Goal: Task Accomplishment & Management: Use online tool/utility

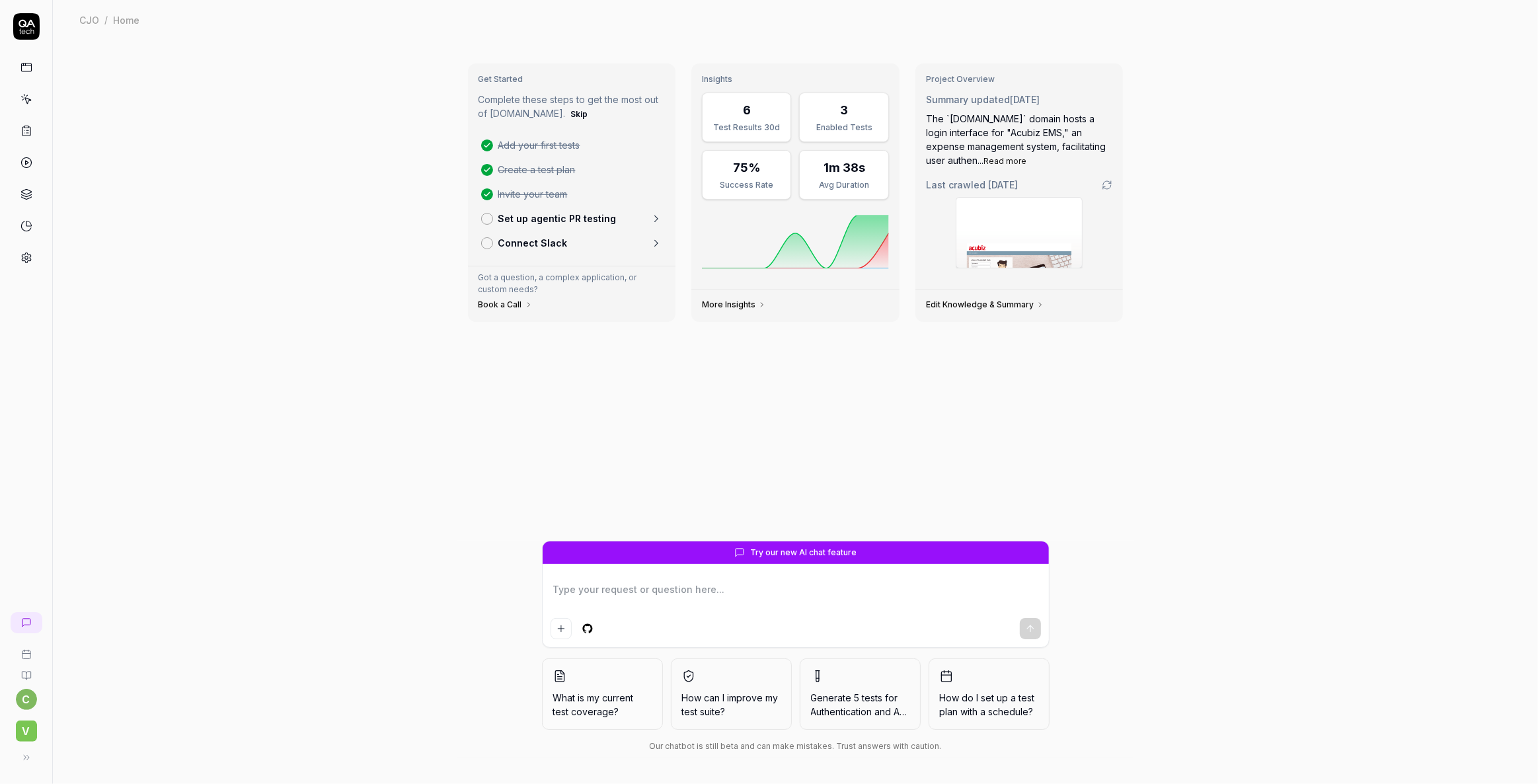
click at [24, 106] on link at bounding box center [26, 99] width 24 height 24
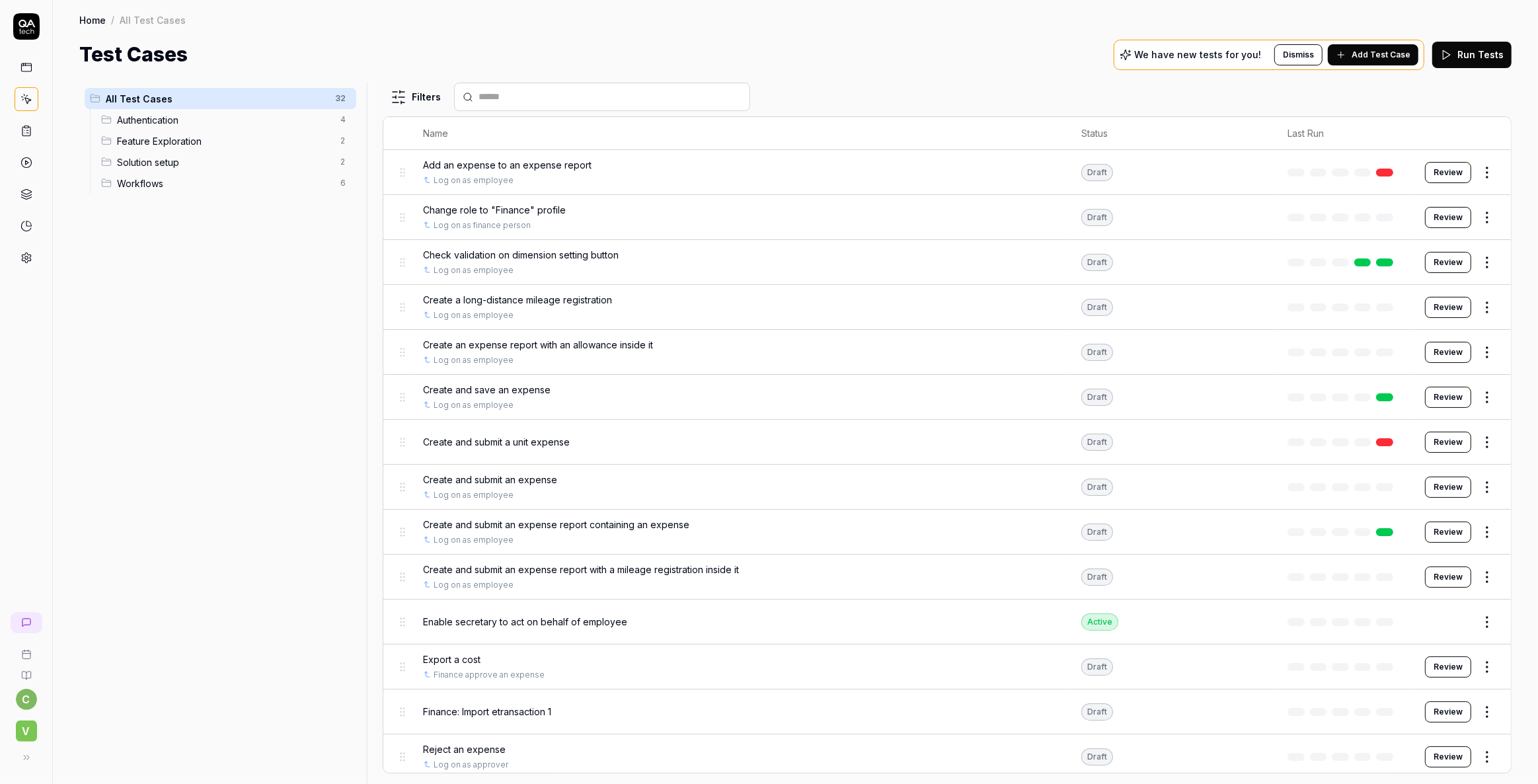
click at [20, 729] on span "V" at bounding box center [26, 730] width 21 height 21
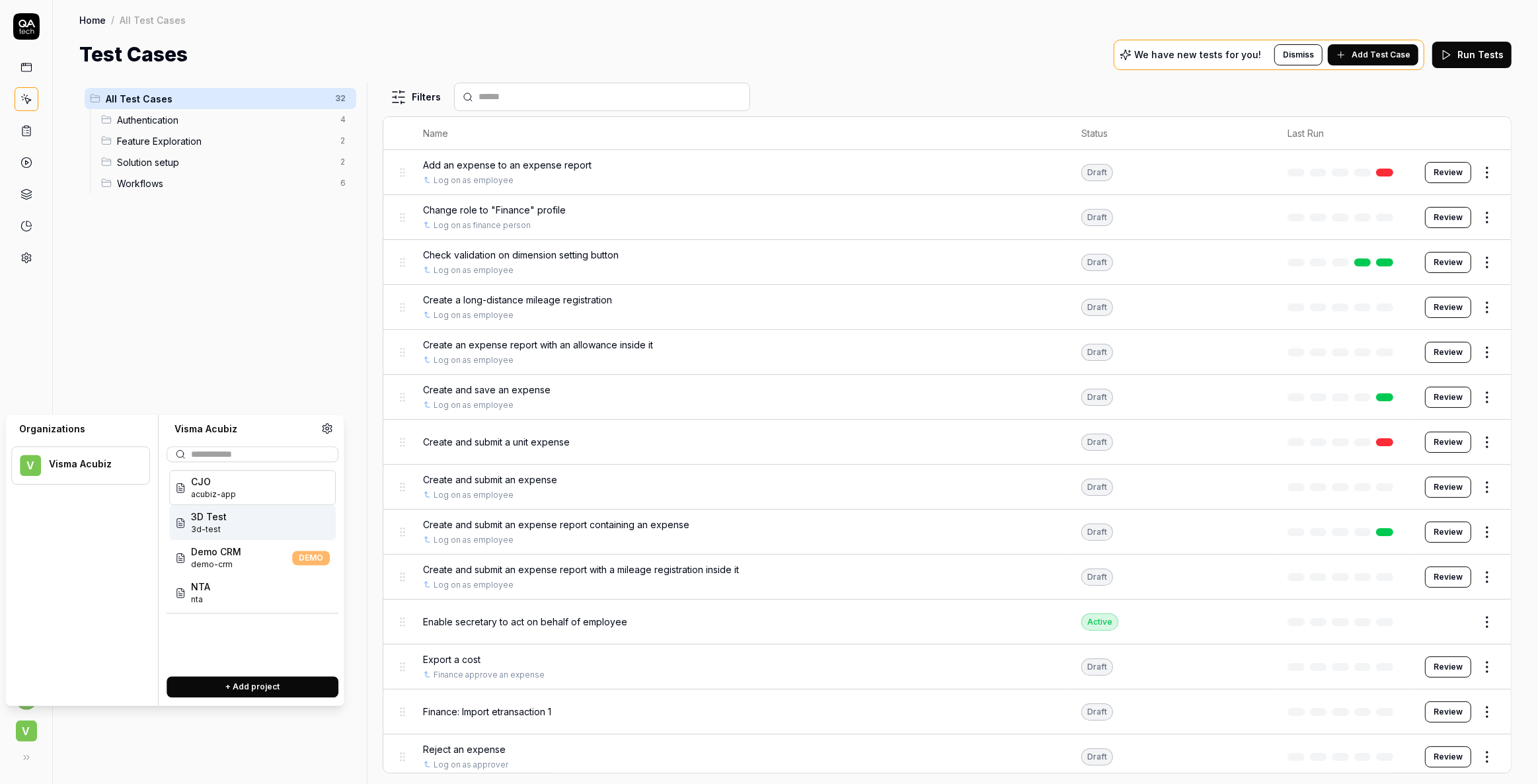
click at [207, 523] on span "3d-test" at bounding box center [209, 529] width 35 height 12
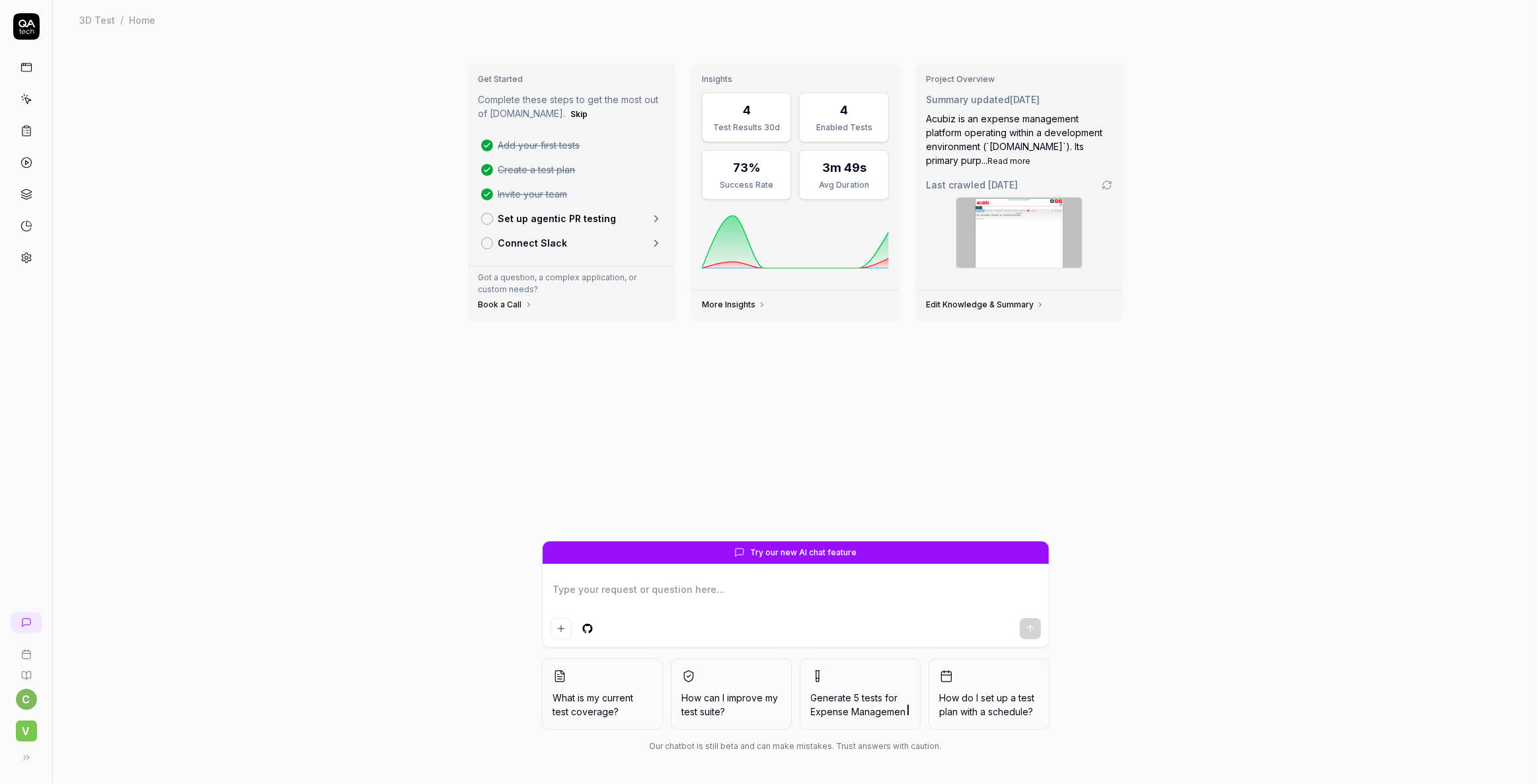
click at [26, 98] on icon at bounding box center [27, 100] width 6 height 6
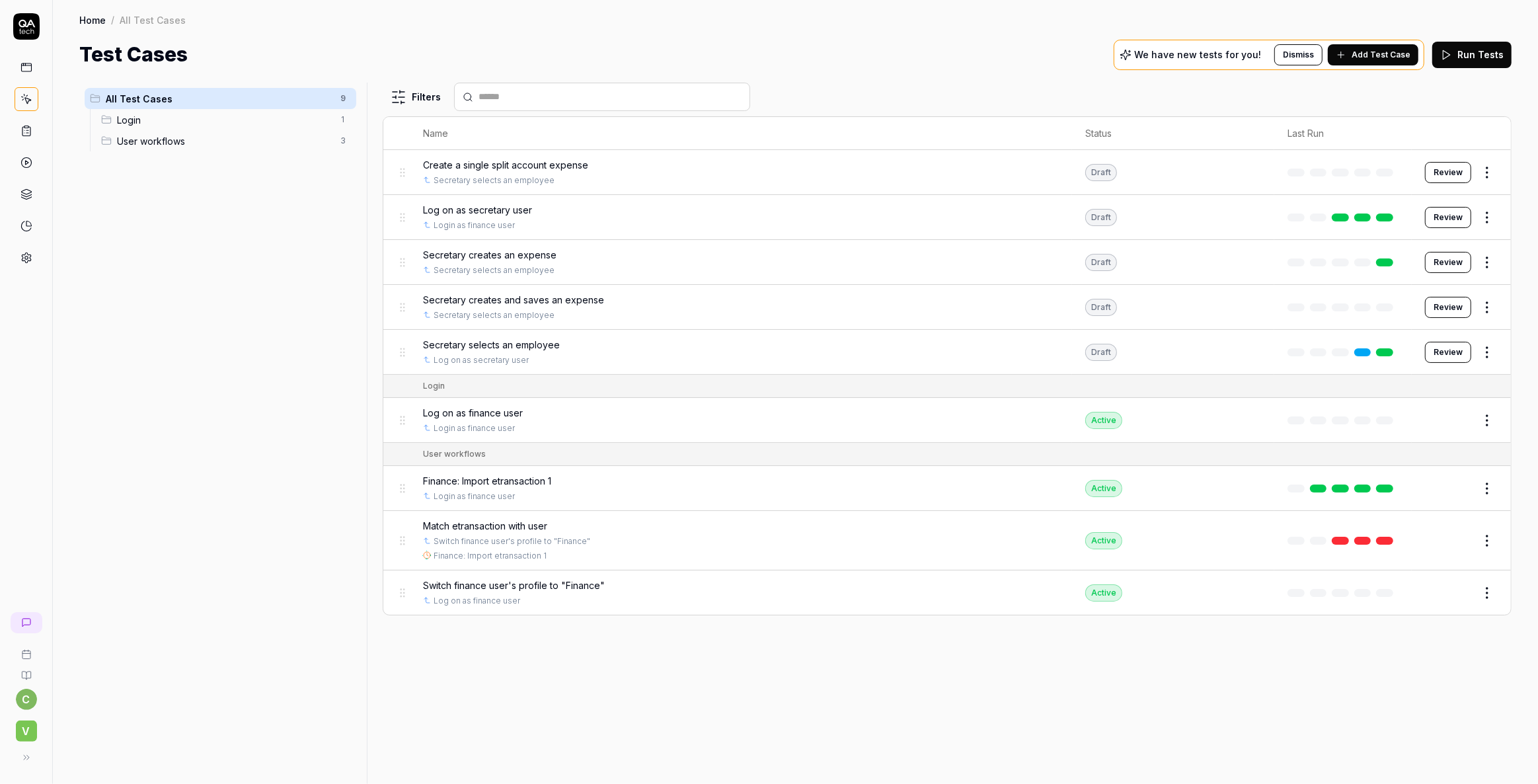
click at [480, 526] on span "Match etransaction with user" at bounding box center [485, 526] width 125 height 13
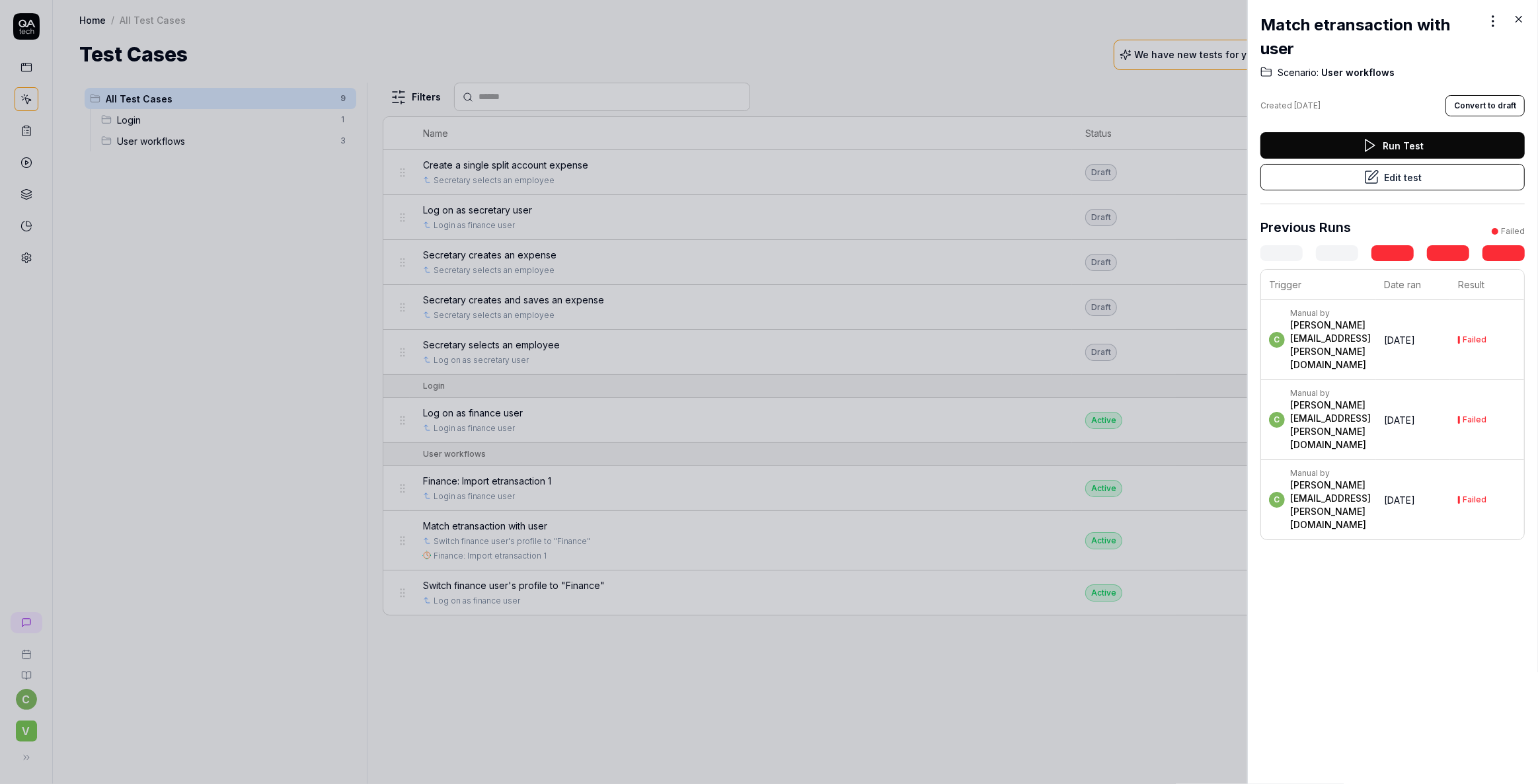
click at [1395, 177] on button "Edit test" at bounding box center [1392, 177] width 264 height 26
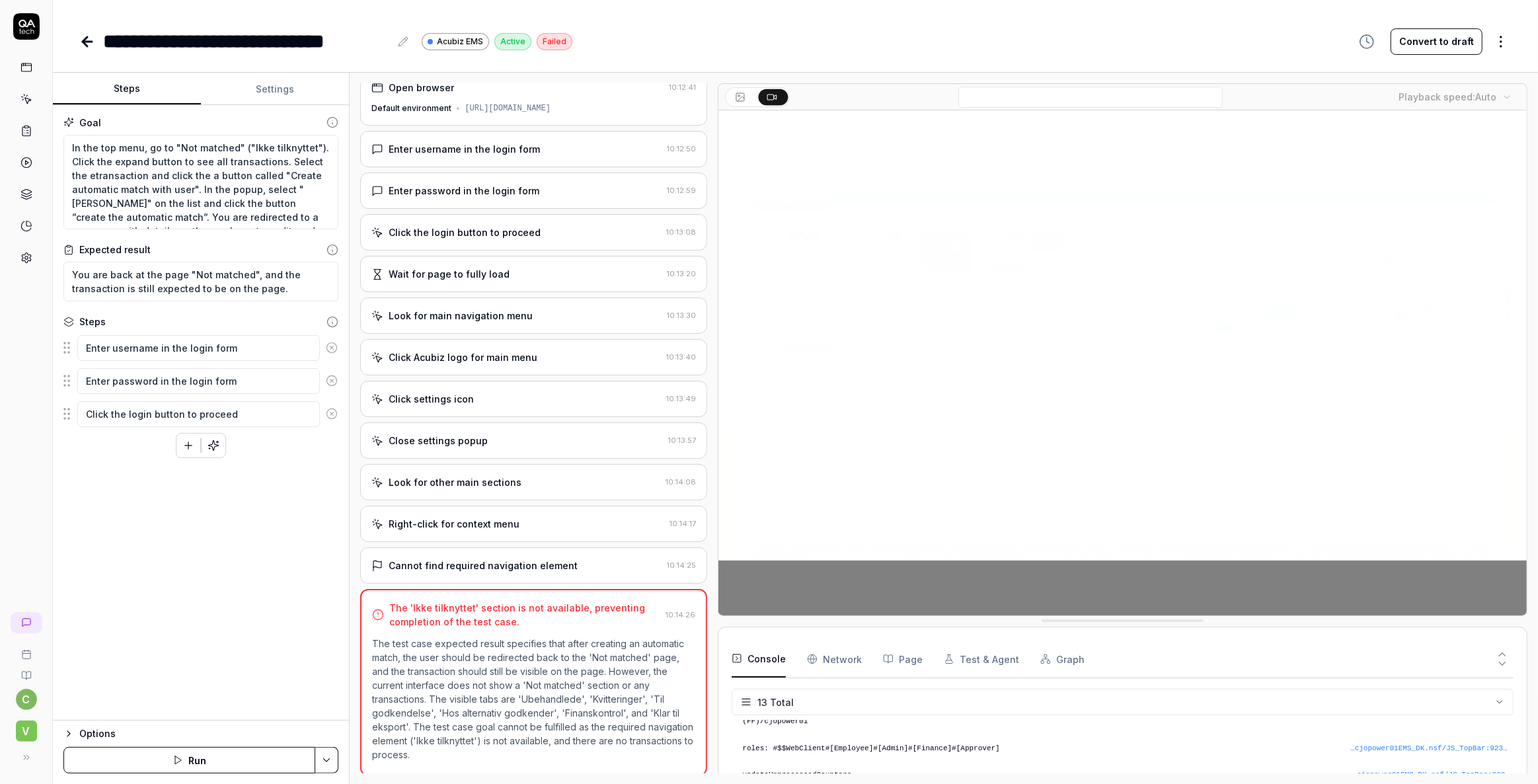
scroll to position [262, 0]
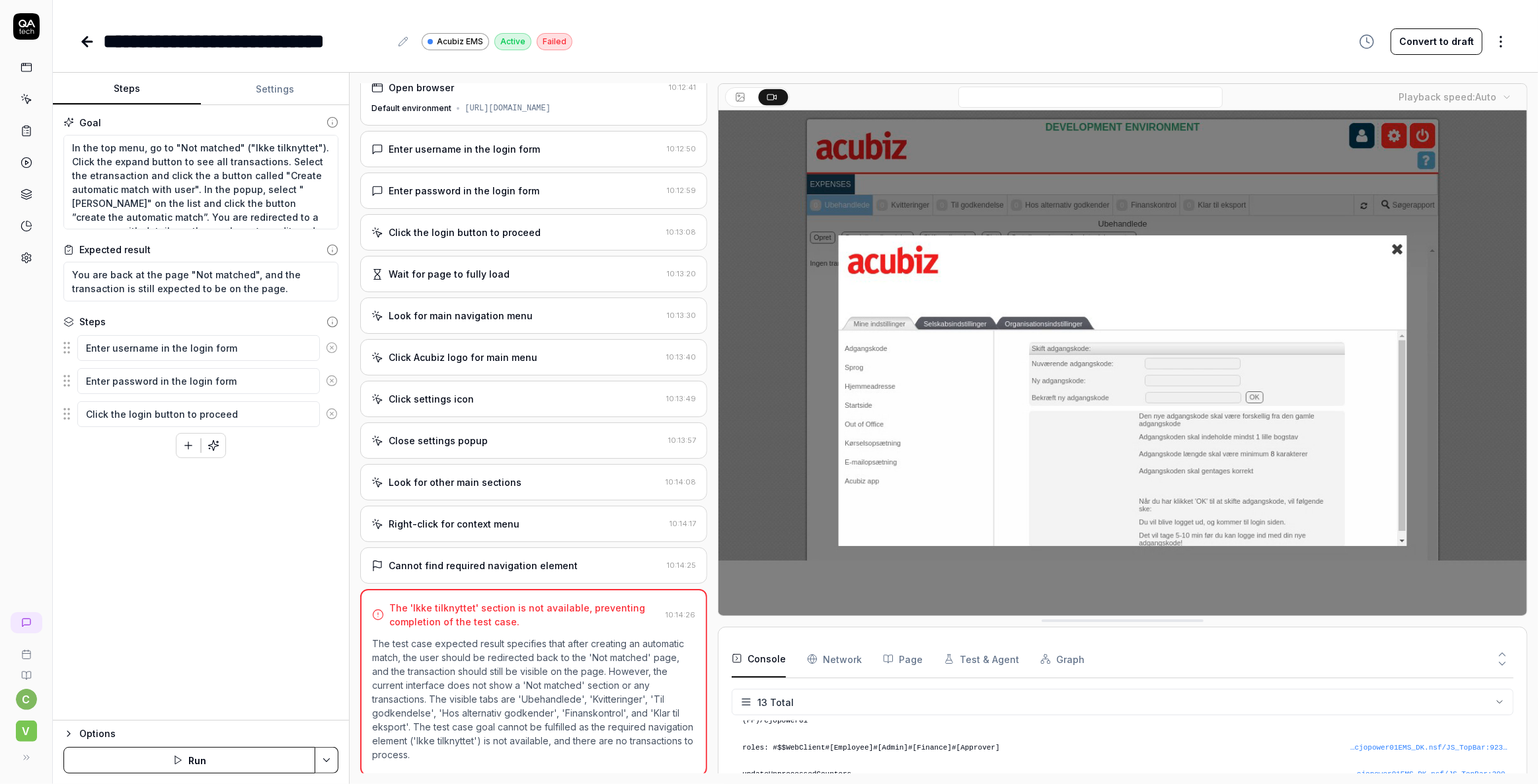
type textarea "*"
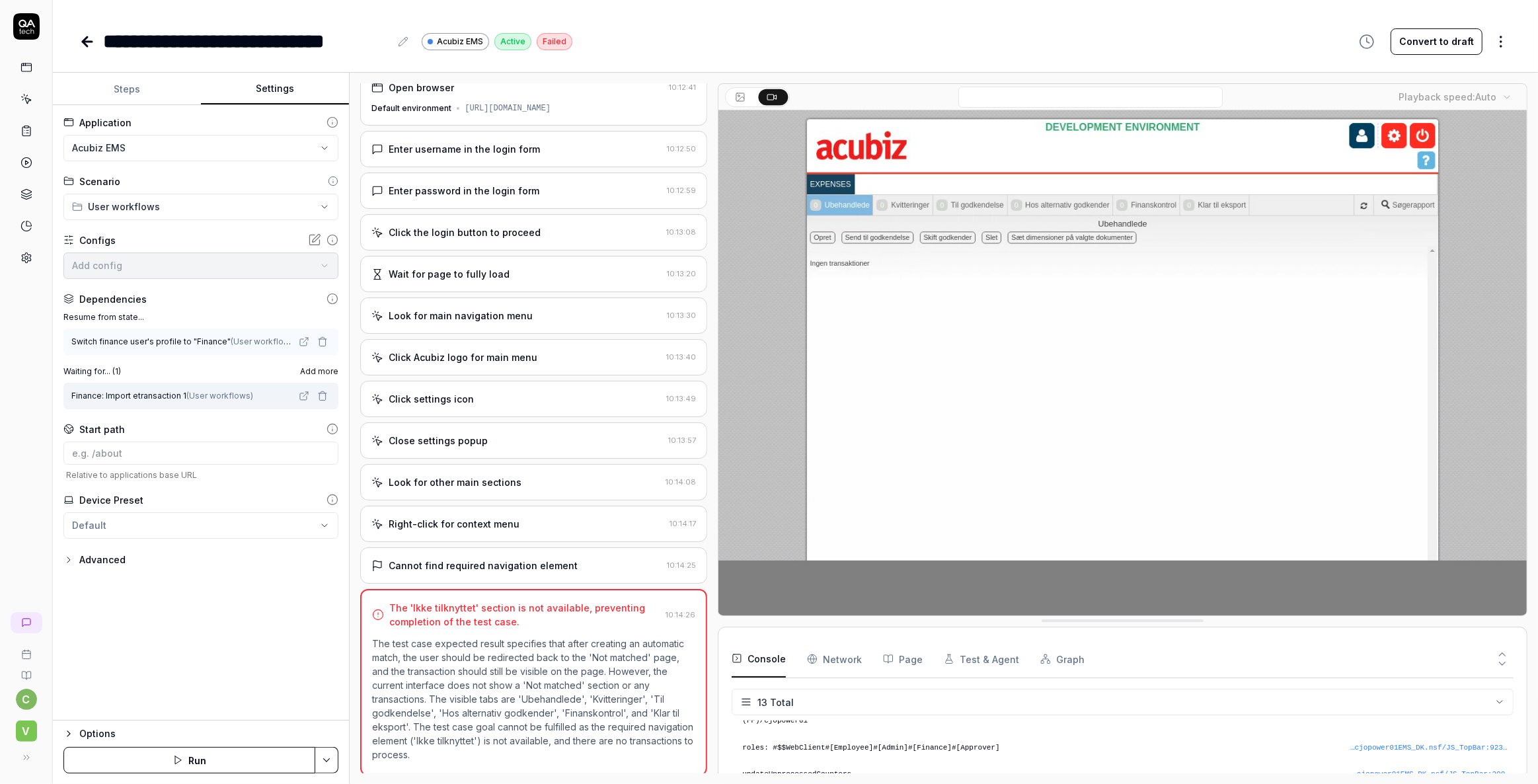
click at [265, 74] on button "Settings" at bounding box center [275, 89] width 148 height 32
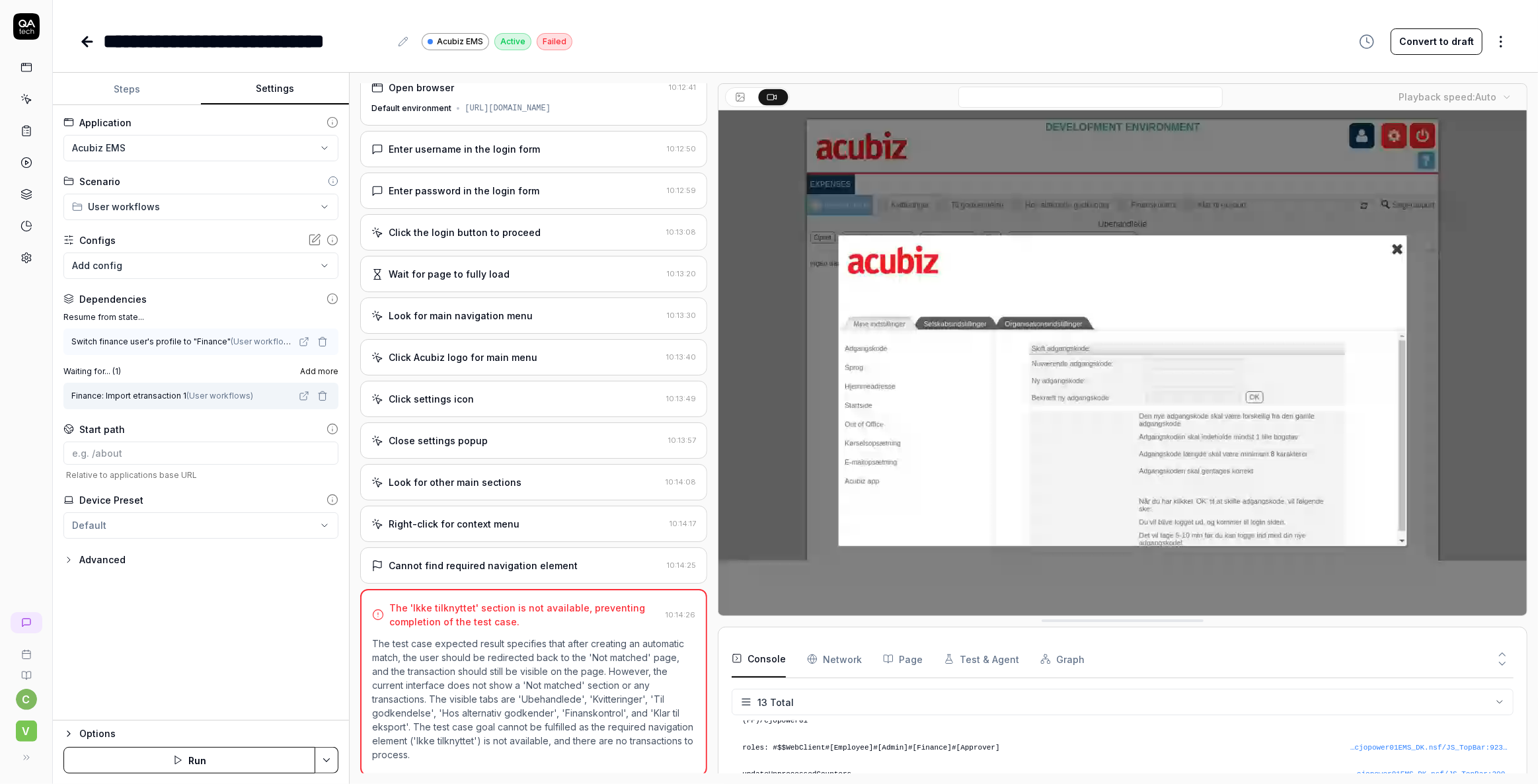
click at [172, 765] on icon "button" at bounding box center [178, 760] width 11 height 11
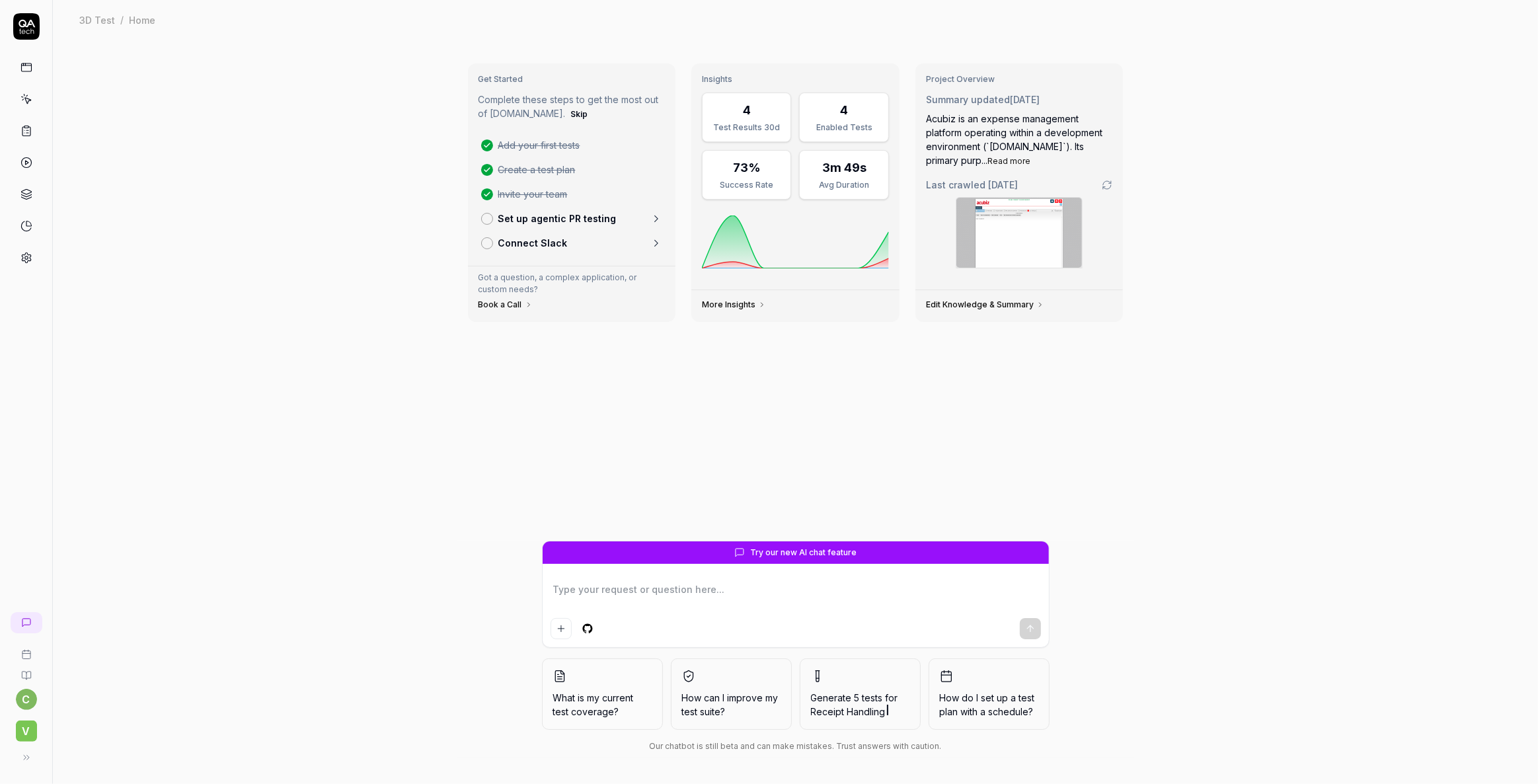
click at [26, 130] on icon at bounding box center [27, 130] width 2 height 0
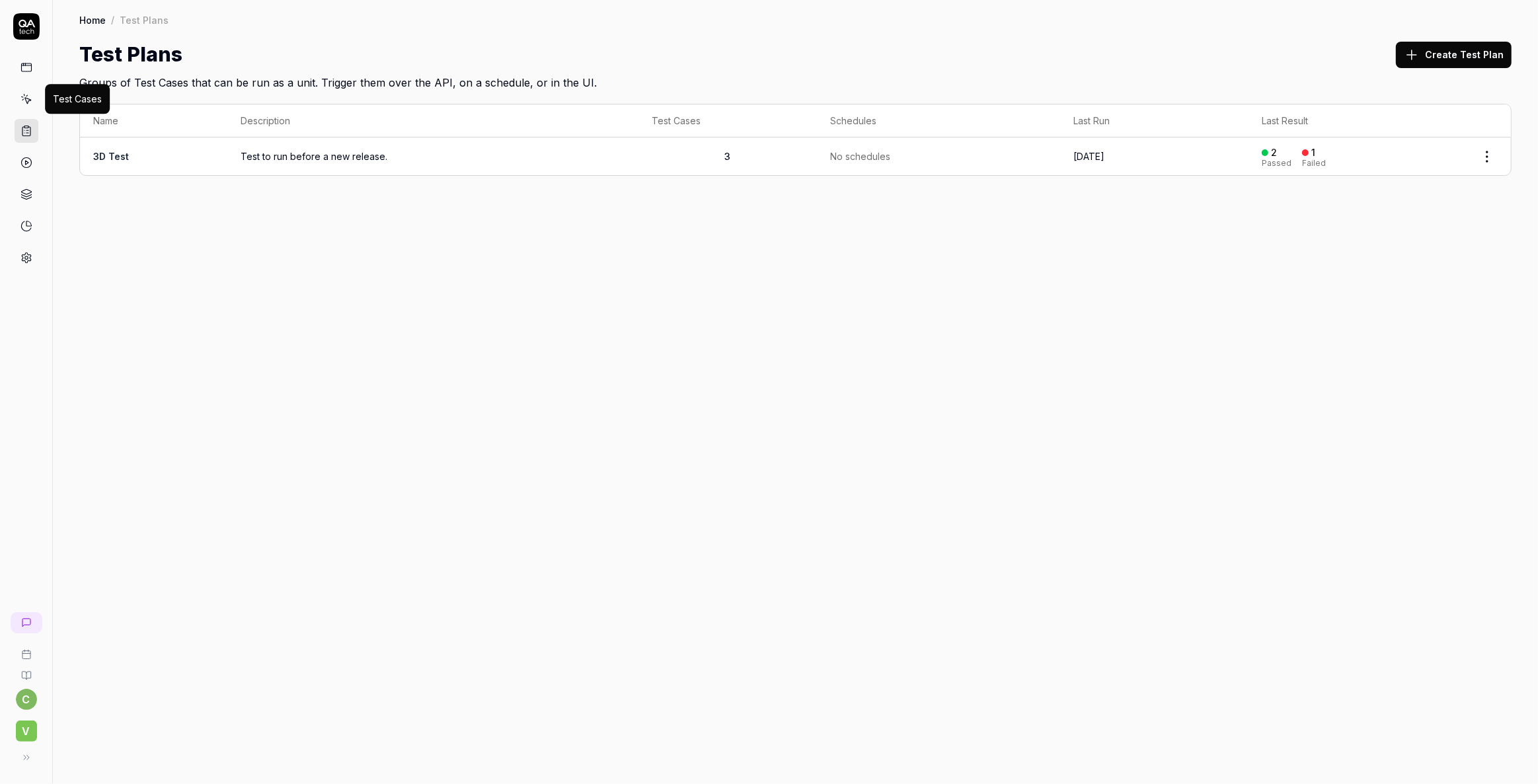
click at [24, 94] on icon at bounding box center [26, 99] width 12 height 12
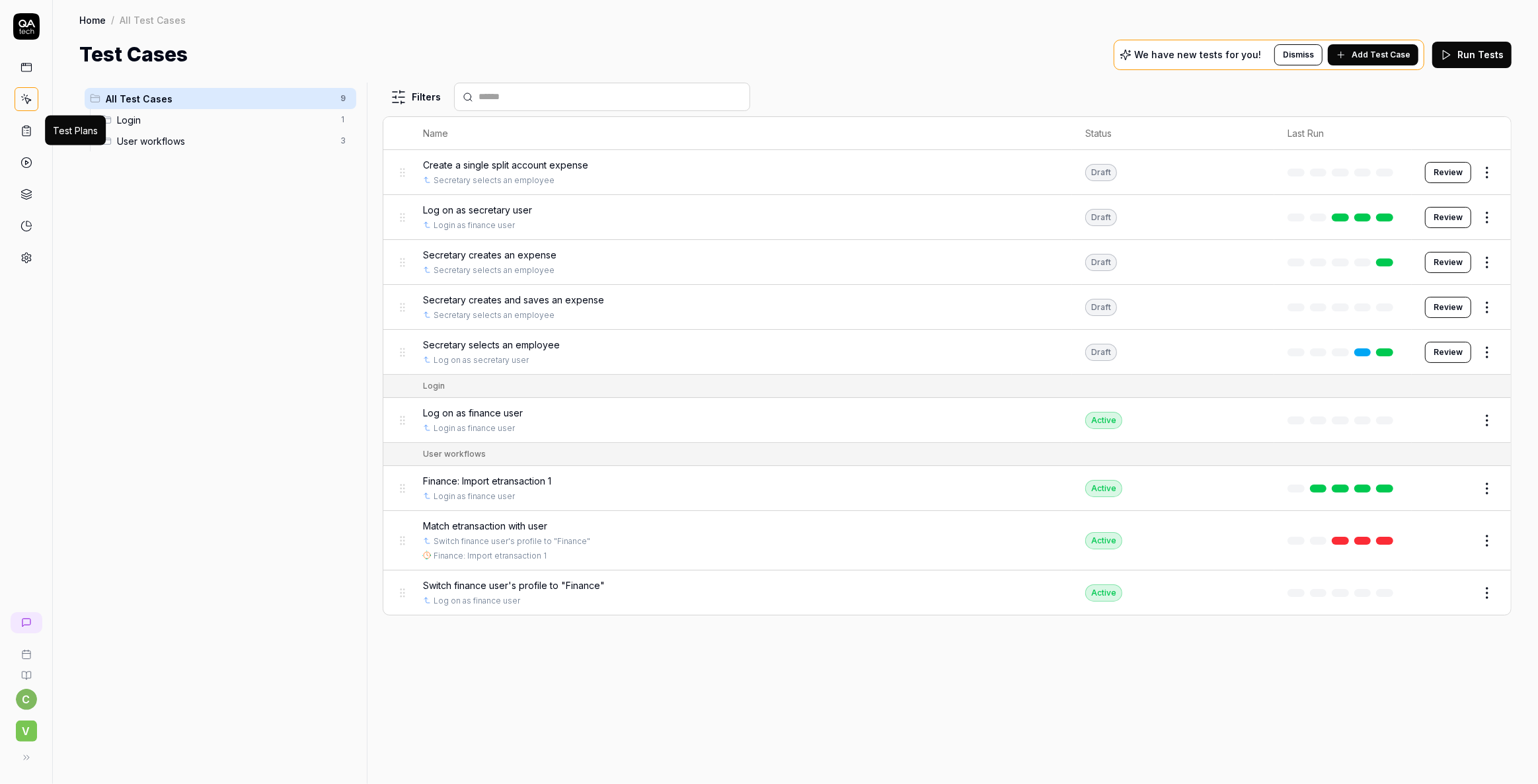
click at [21, 128] on icon at bounding box center [26, 130] width 12 height 12
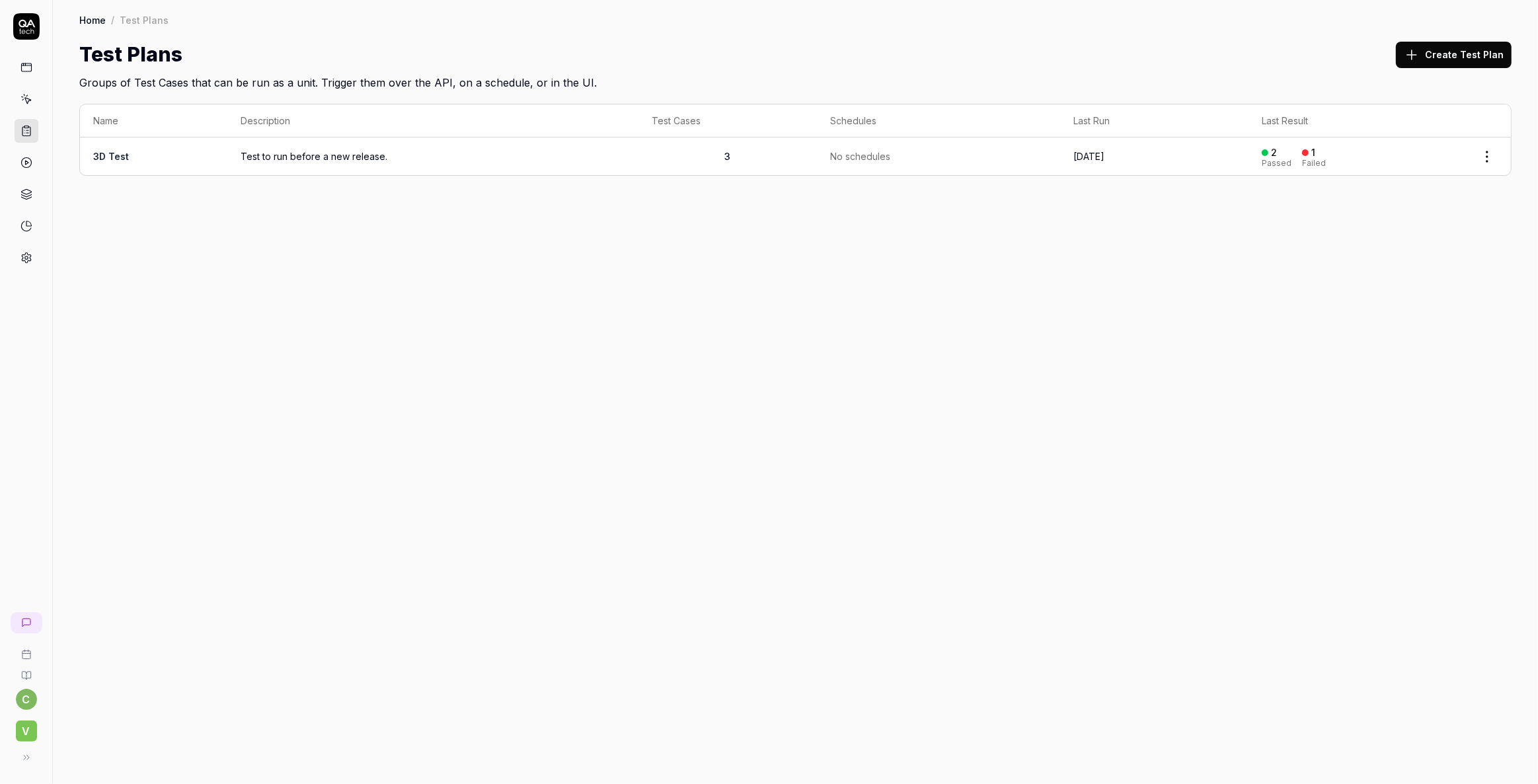
click at [268, 152] on span "Test to run before a new release." at bounding box center [432, 156] width 384 height 13
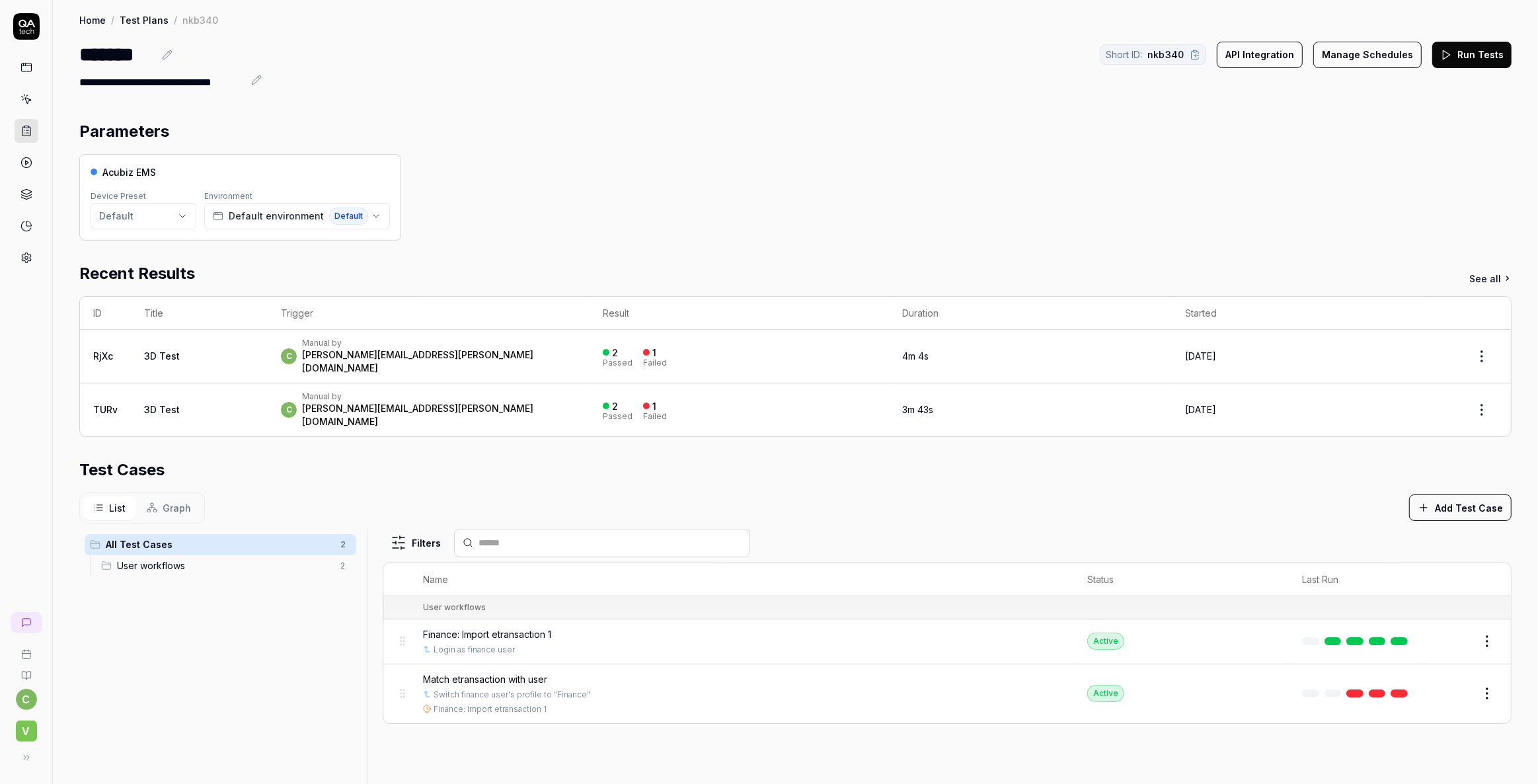
click at [192, 559] on span "User workflows" at bounding box center [225, 565] width 215 height 13
click at [150, 538] on span "All Test Cases" at bounding box center [219, 544] width 226 height 13
click at [28, 94] on icon at bounding box center [26, 99] width 12 height 12
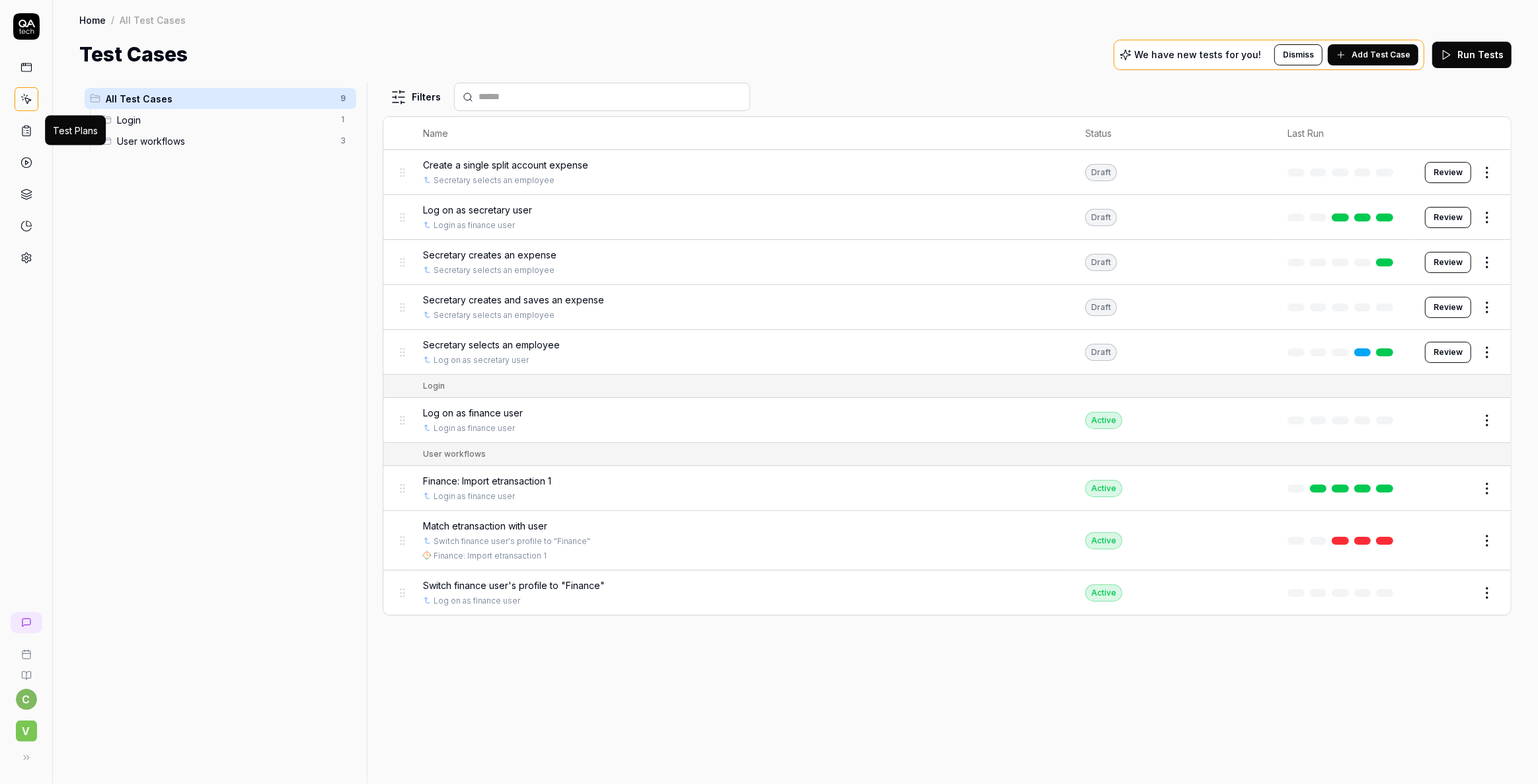
click at [26, 130] on icon at bounding box center [27, 130] width 2 height 0
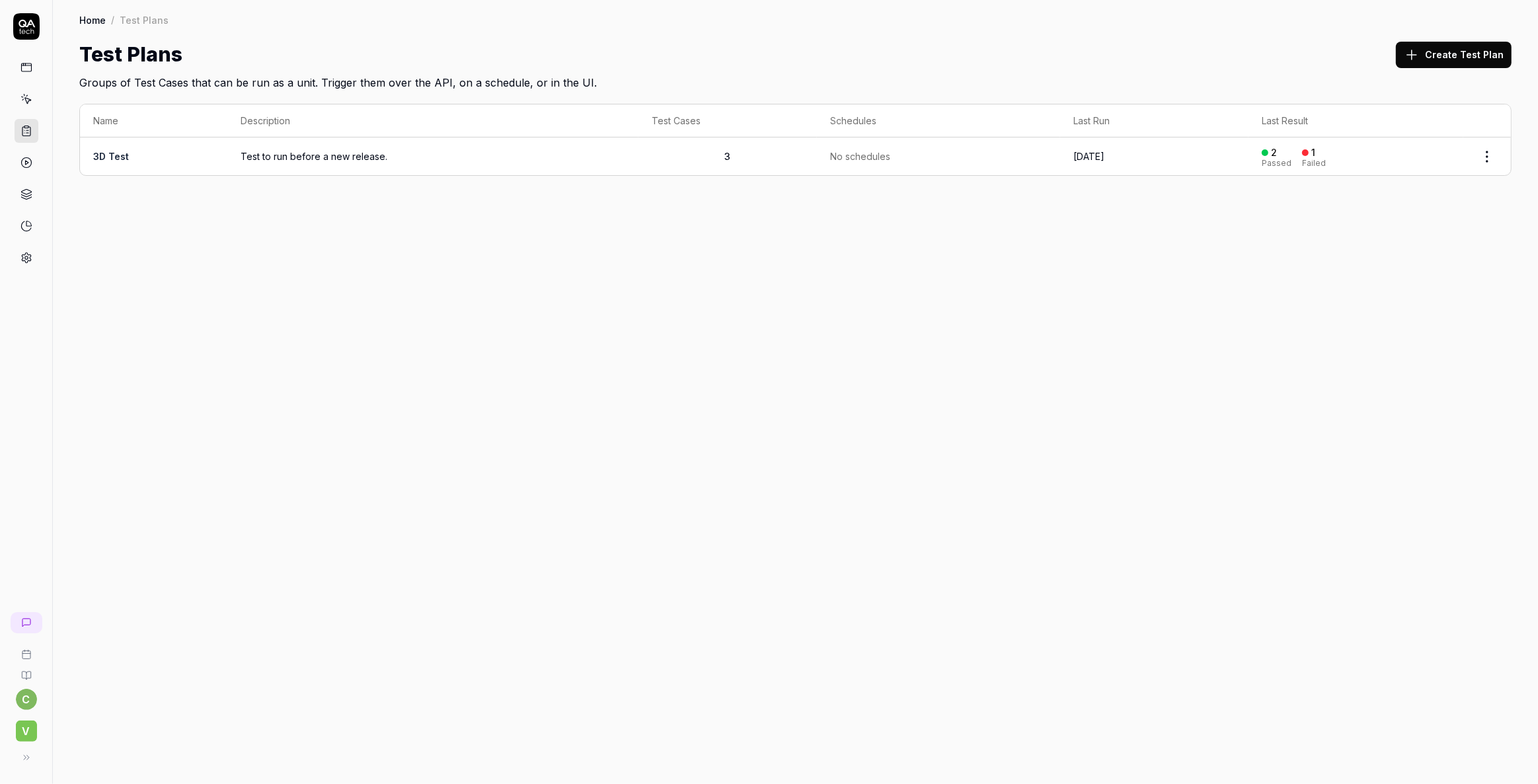
click at [182, 151] on td "3D Test" at bounding box center [153, 156] width 147 height 38
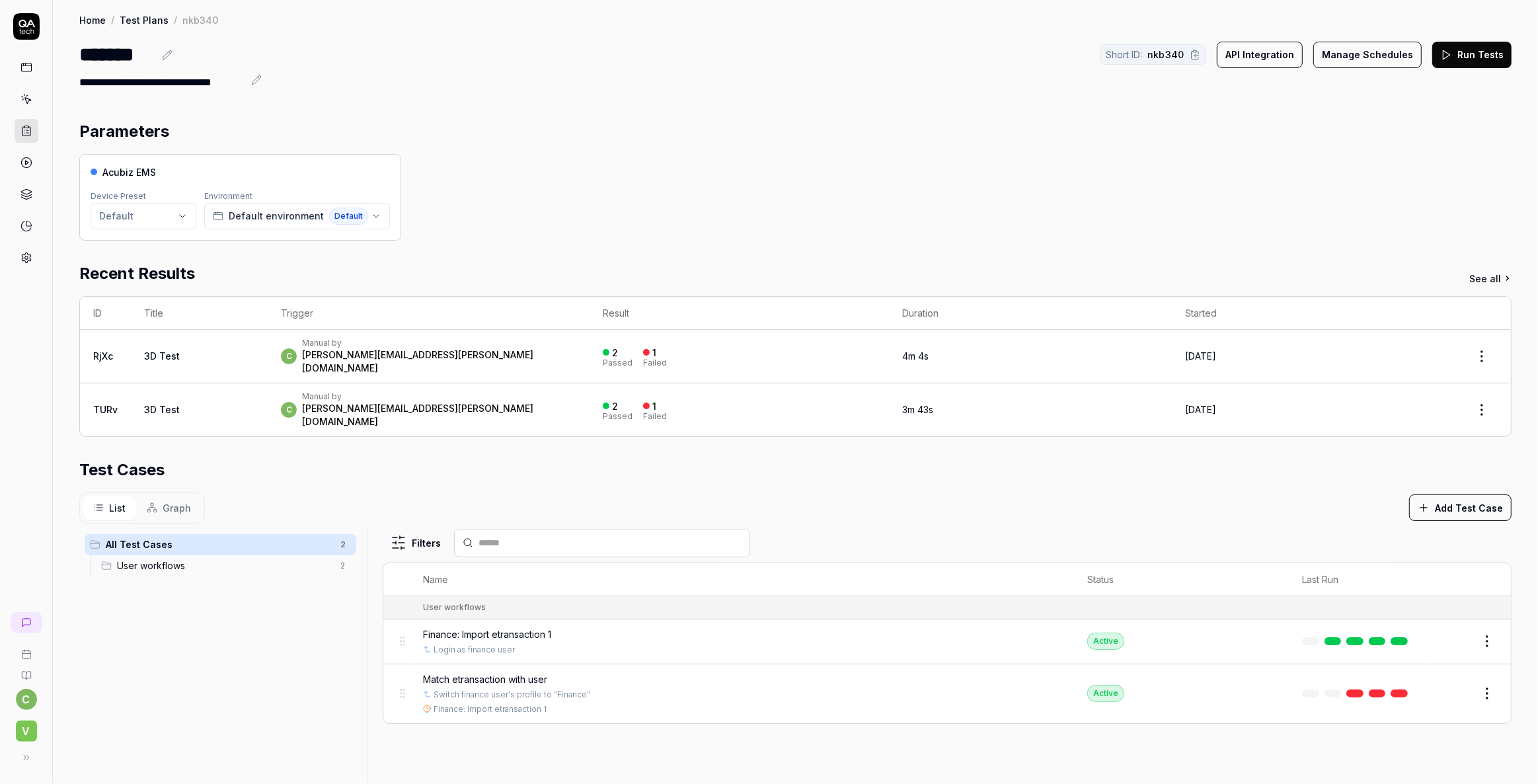
click at [156, 559] on span "User workflows" at bounding box center [225, 565] width 215 height 13
click at [145, 538] on span "All Test Cases" at bounding box center [219, 544] width 226 height 13
click at [1445, 495] on button "Add Test Case" at bounding box center [1461, 507] width 103 height 26
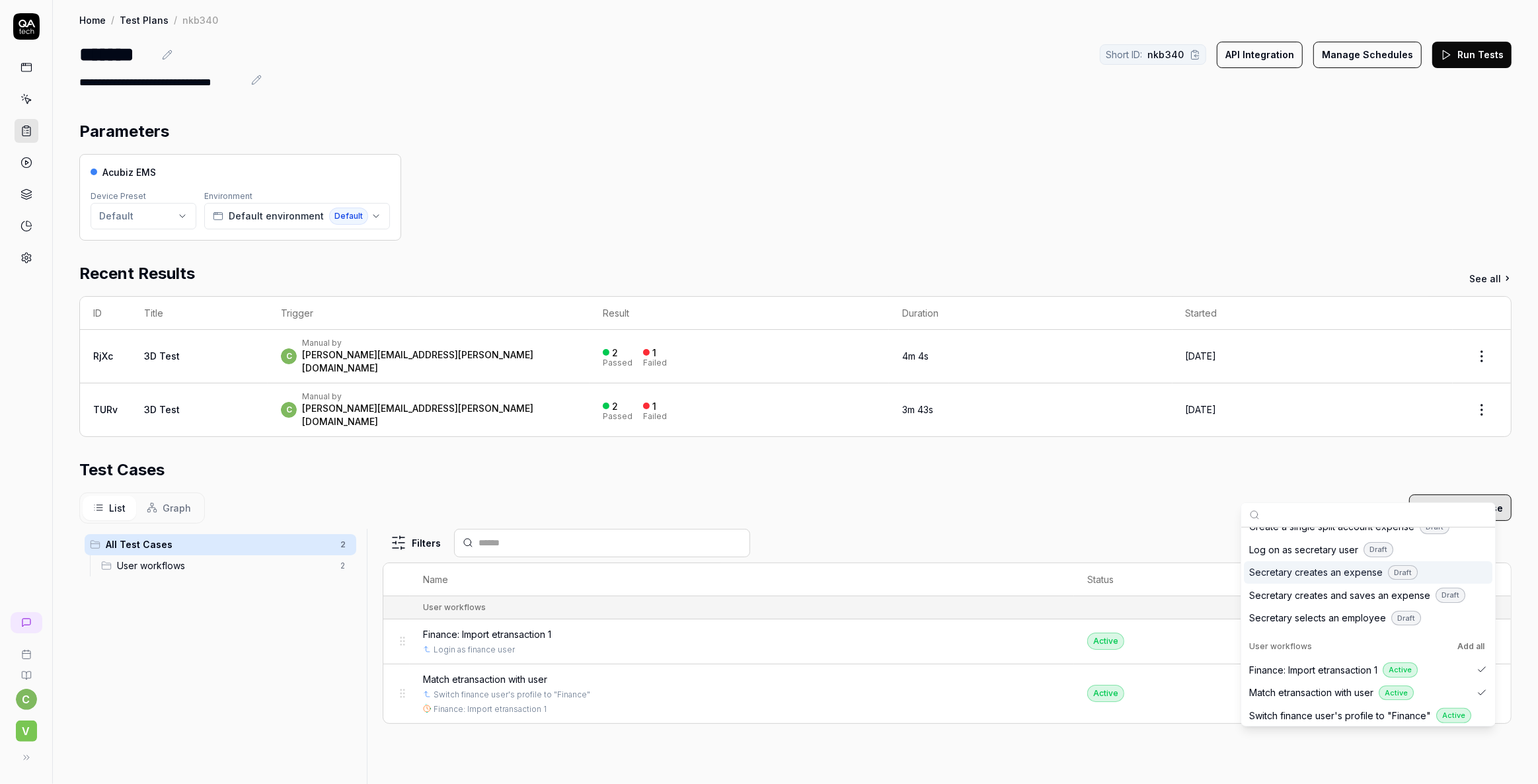
scroll to position [93, 0]
click at [1305, 710] on span "Switch finance user's profile to "Finance"" at bounding box center [1340, 713] width 182 height 13
click at [279, 638] on div "All Test Cases 3 User workflows 3" at bounding box center [220, 780] width 282 height 504
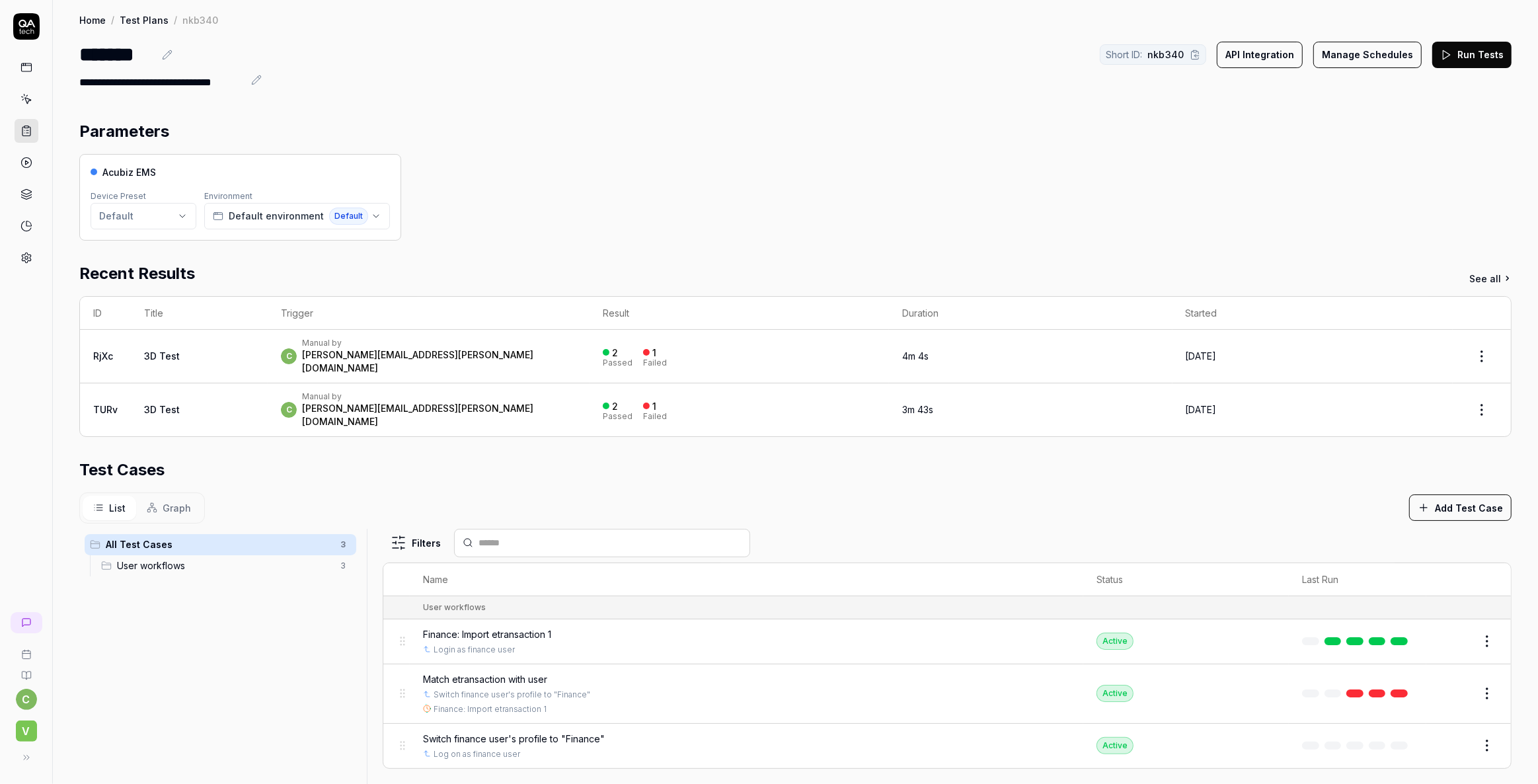
click at [1457, 57] on button "Run Tests" at bounding box center [1472, 54] width 79 height 26
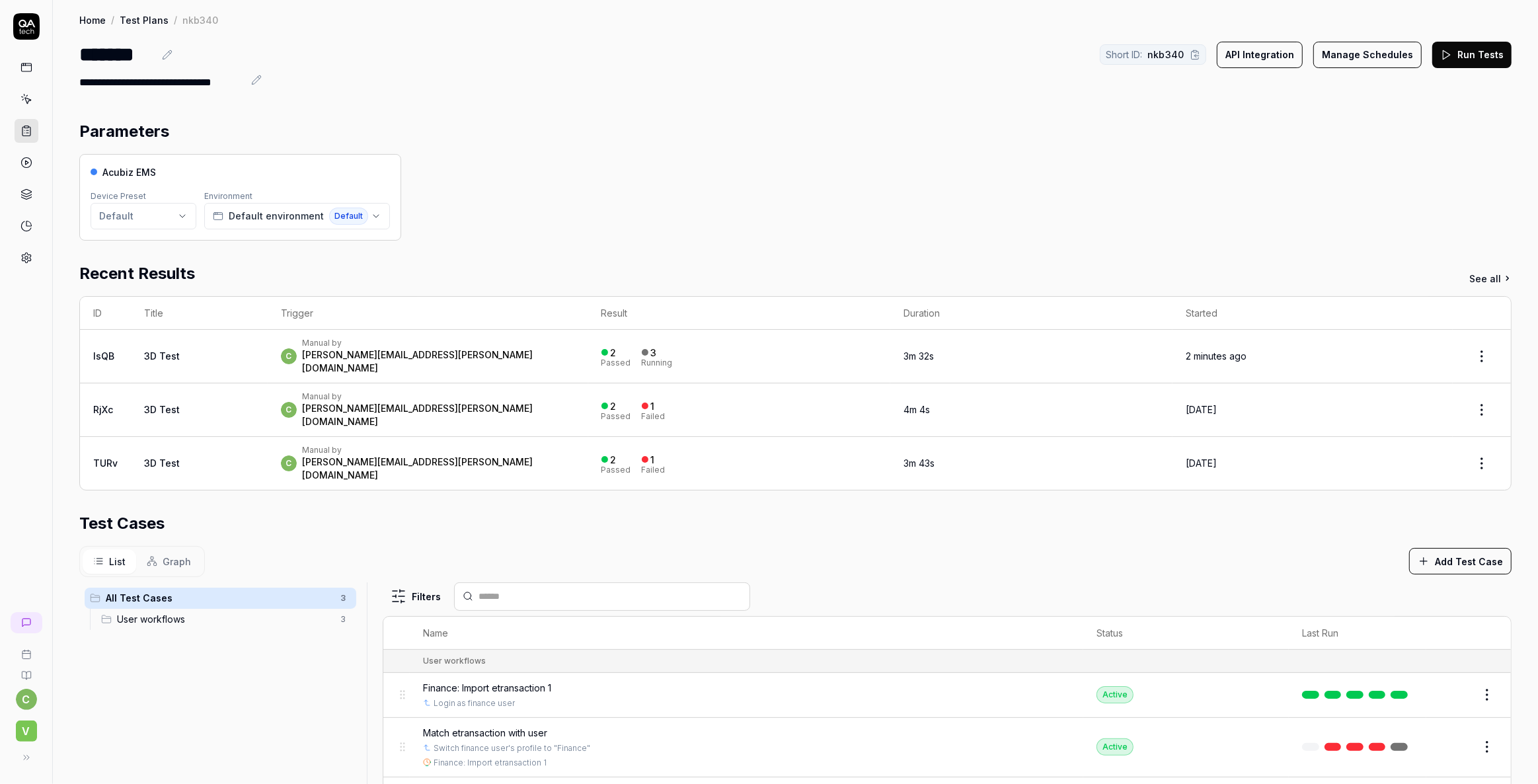
click at [593, 103] on div "**********" at bounding box center [795, 564] width 1485 height 1128
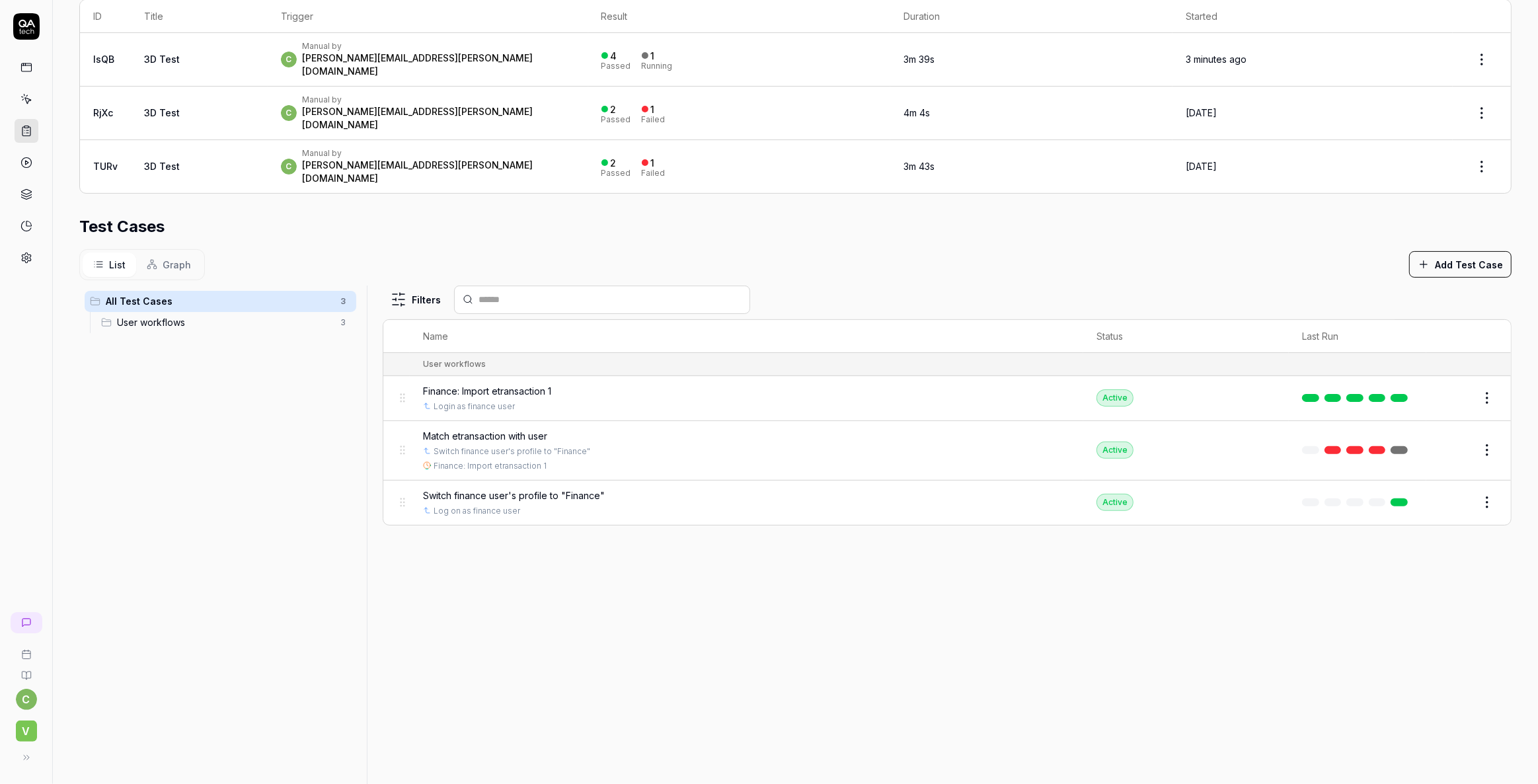
scroll to position [300, 0]
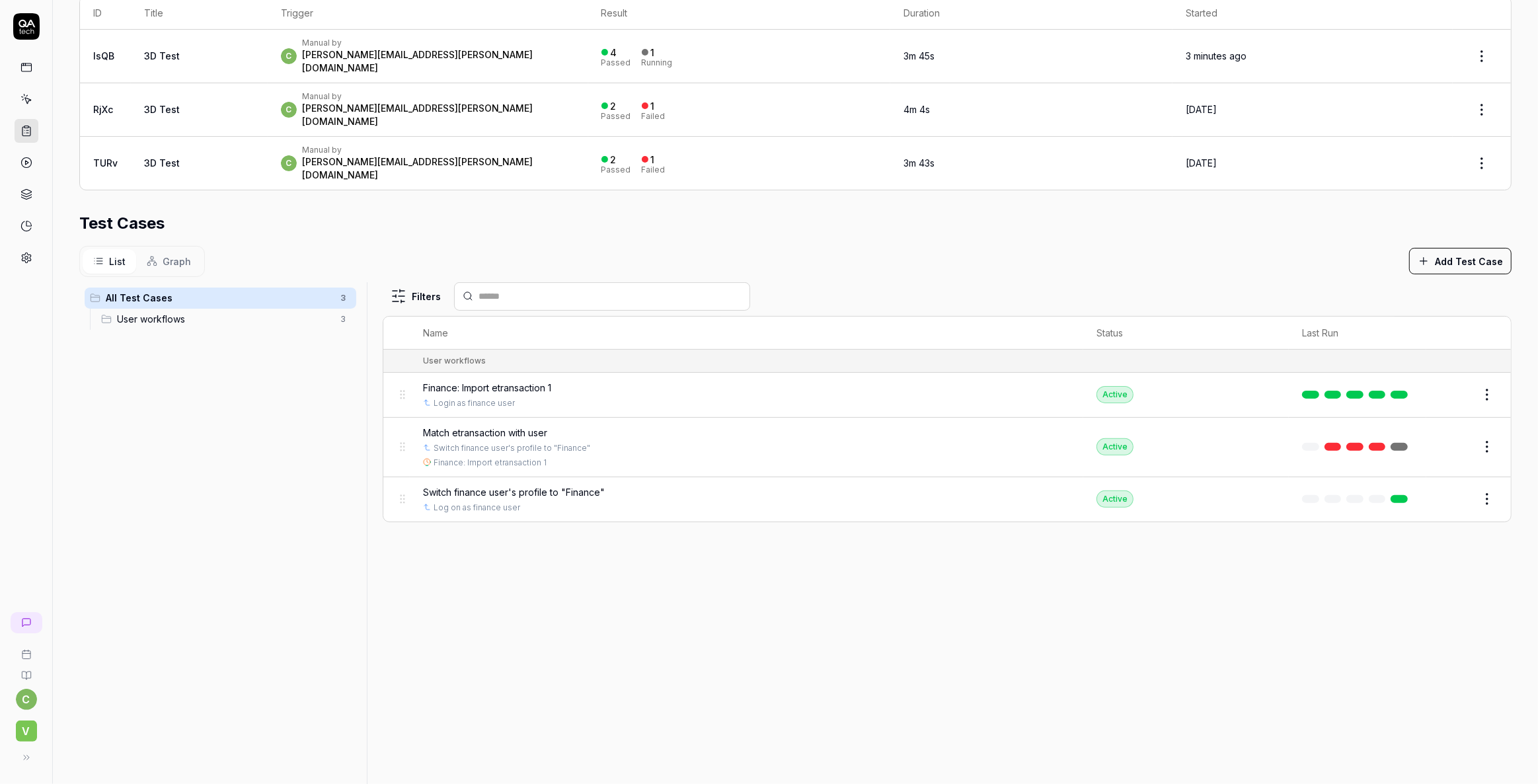
click at [1456, 437] on button "Edit" at bounding box center [1456, 447] width 32 height 21
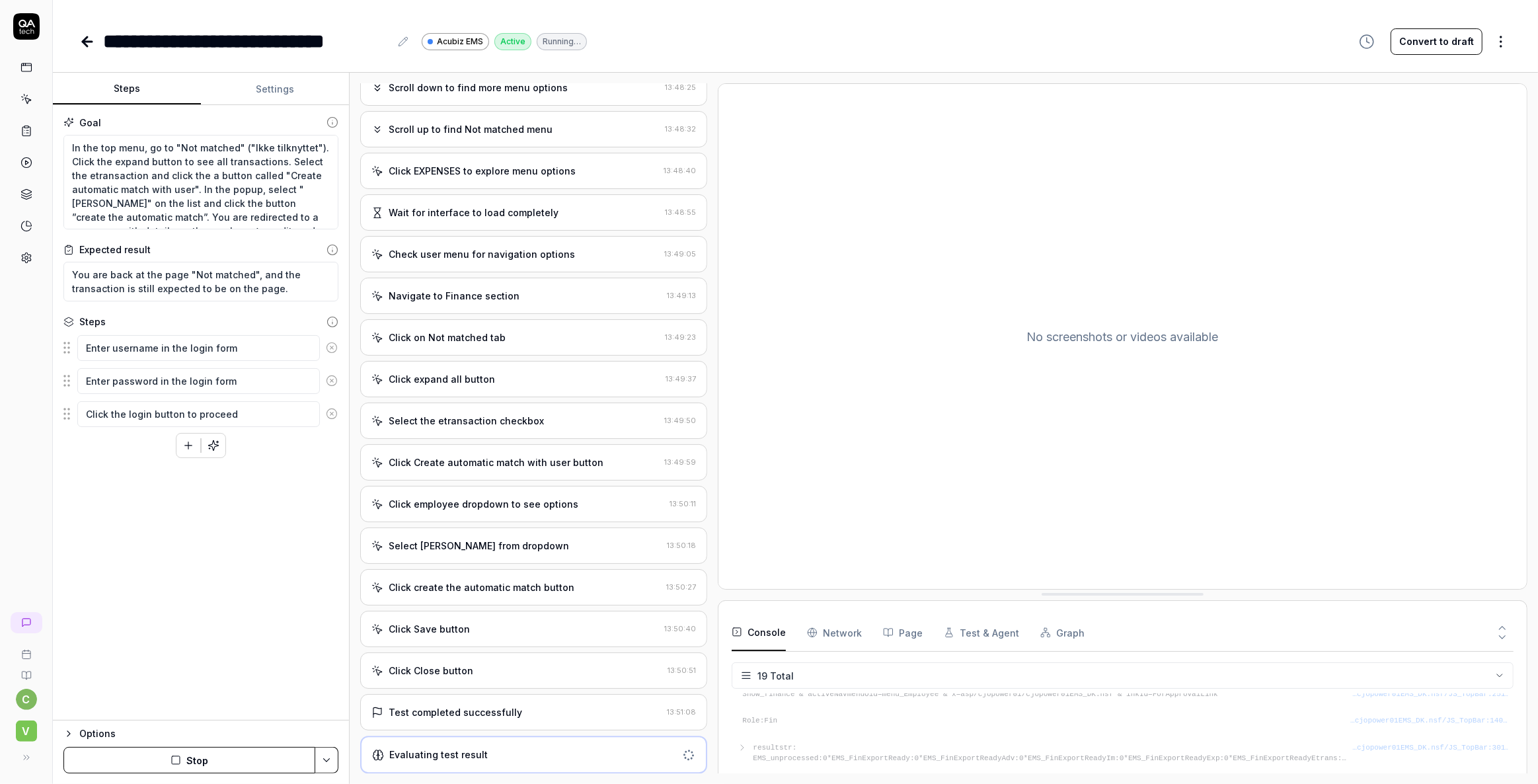
scroll to position [125, 0]
click at [439, 755] on div "Evaluating test result" at bounding box center [438, 755] width 98 height 13
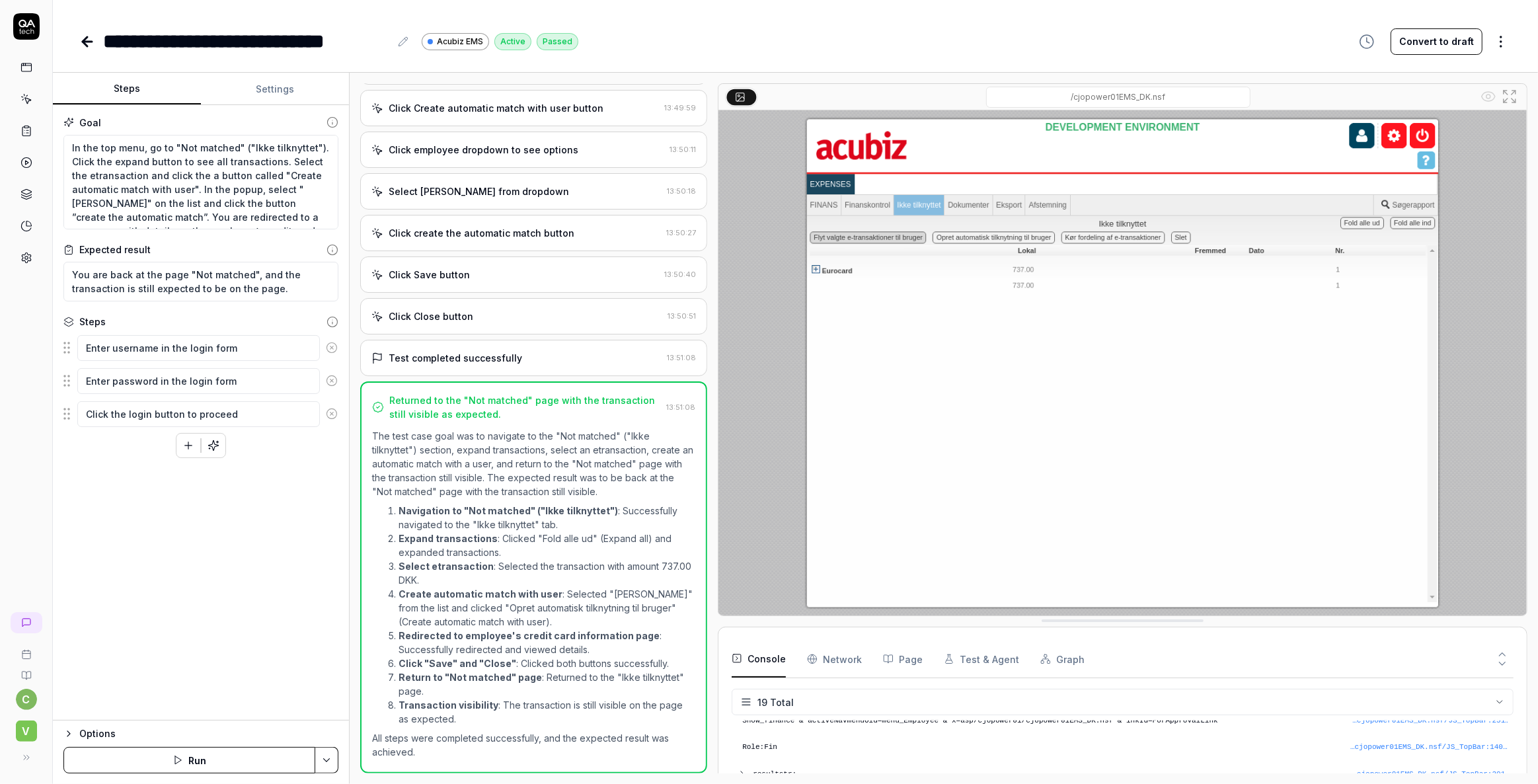
type textarea "*"
